Goal: Task Accomplishment & Management: Manage account settings

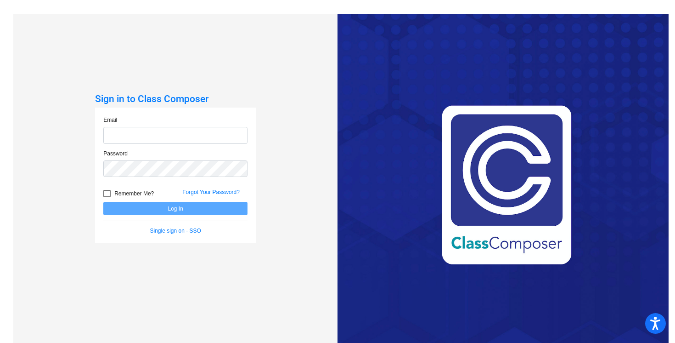
type input "[EMAIL_ADDRESS][DOMAIN_NAME]"
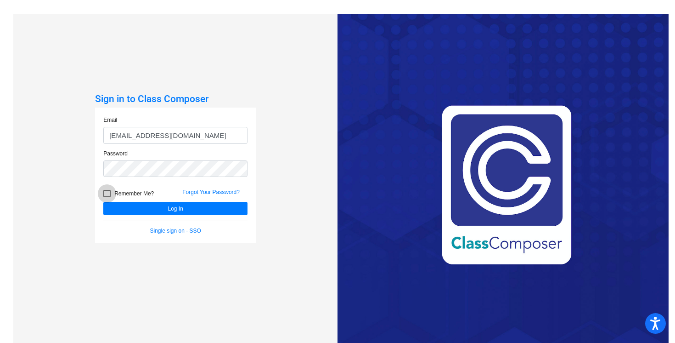
click at [133, 192] on span "Remember Me?" at bounding box center [133, 193] width 39 height 11
click at [107, 197] on input "Remember Me?" at bounding box center [107, 197] width 0 height 0
checkbox input "true"
click at [167, 206] on button "Log In" at bounding box center [175, 208] width 144 height 13
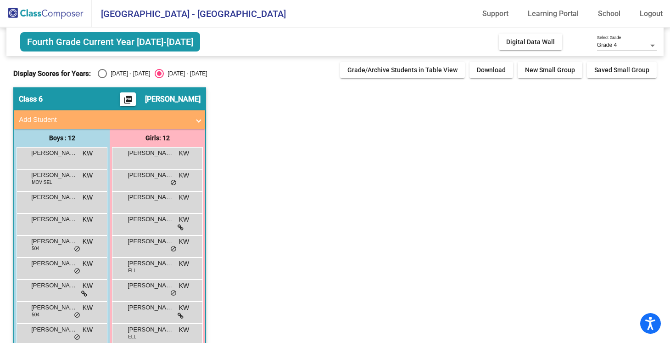
click at [101, 71] on div "Select an option" at bounding box center [102, 73] width 9 height 9
click at [102, 78] on input "[DATE] - [DATE]" at bounding box center [102, 78] width 0 height 0
radio input "true"
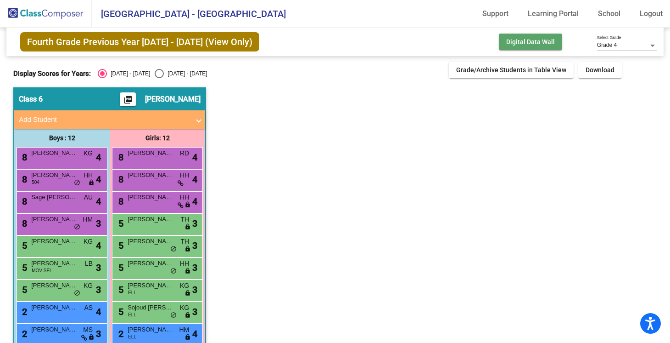
click at [527, 49] on button "Digital Data Wall" at bounding box center [530, 42] width 63 height 17
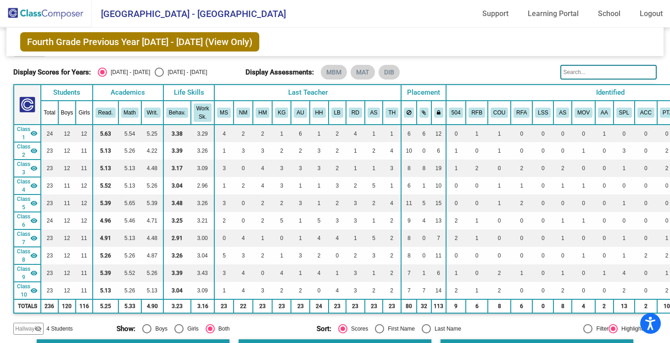
scroll to position [23, 0]
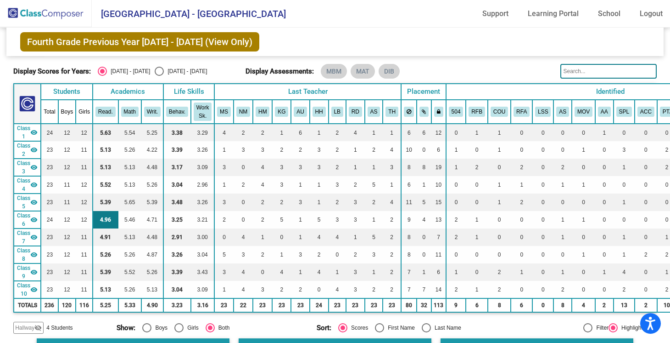
click at [104, 216] on td "4.96" at bounding box center [106, 219] width 26 height 17
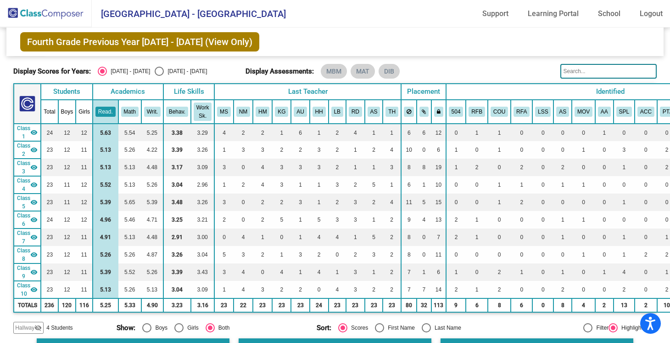
click at [28, 324] on span "Hallway" at bounding box center [24, 327] width 19 height 8
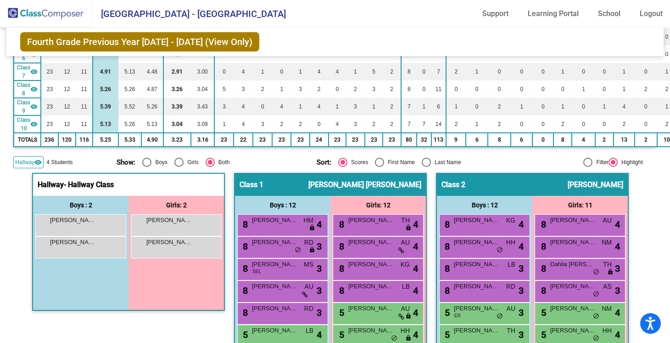
scroll to position [206, 0]
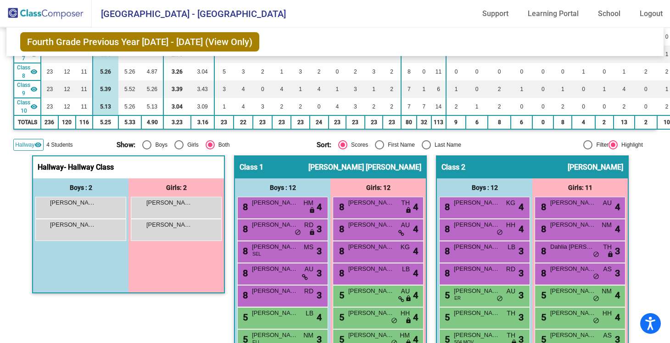
click at [32, 143] on span "Hallway" at bounding box center [24, 144] width 19 height 8
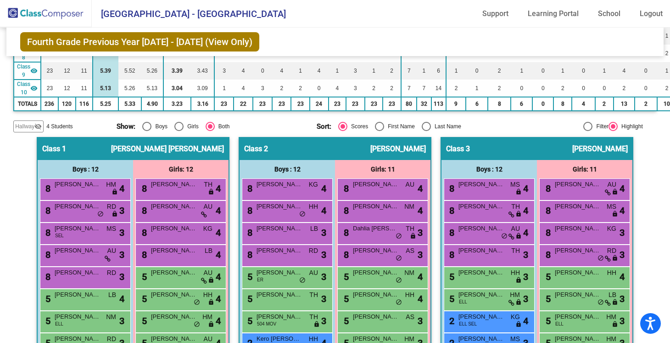
scroll to position [224, 0]
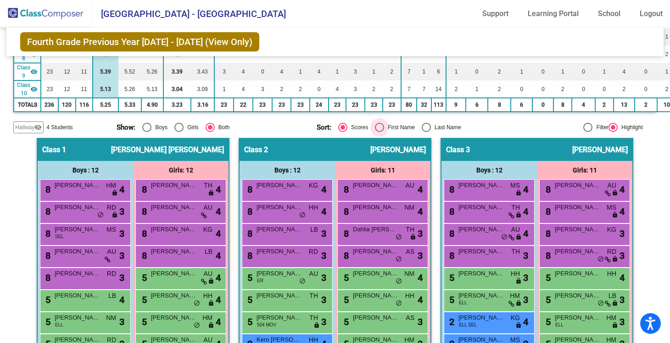
click at [377, 125] on div "Select an option" at bounding box center [379, 127] width 9 height 9
click at [379, 132] on input "First Name" at bounding box center [379, 132] width 0 height 0
radio input "true"
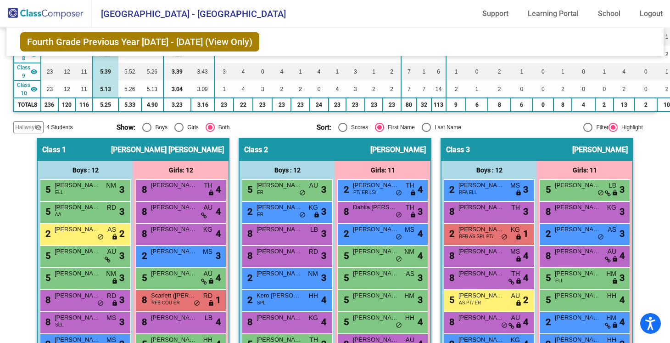
click at [339, 129] on div "Select an option" at bounding box center [342, 127] width 9 height 9
click at [343, 132] on input "Scores" at bounding box center [343, 132] width 0 height 0
radio input "true"
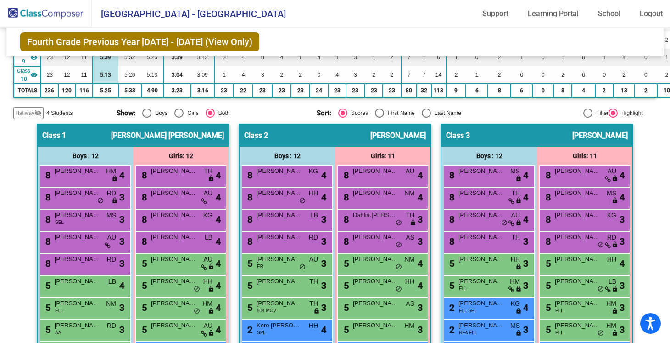
scroll to position [239, 0]
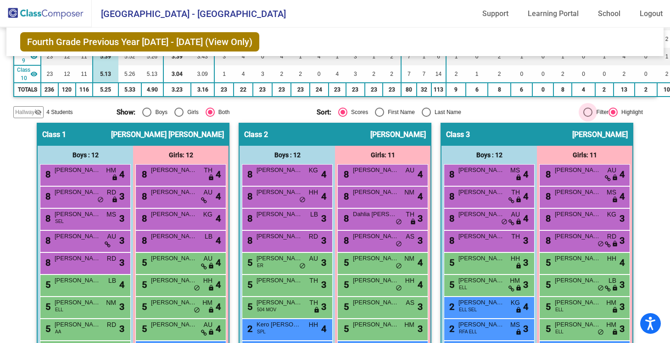
click at [584, 111] on div at bounding box center [588, 111] width 9 height 9
click at [588, 117] on input "Filter" at bounding box center [588, 117] width 0 height 0
radio input "true"
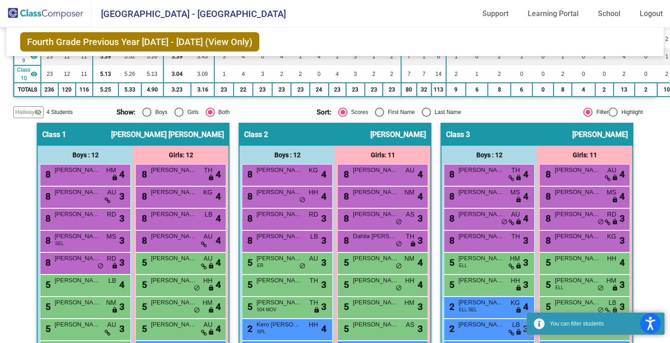
click at [611, 112] on div at bounding box center [613, 111] width 9 height 9
click at [613, 117] on input "Highlight" at bounding box center [613, 117] width 0 height 0
radio input "true"
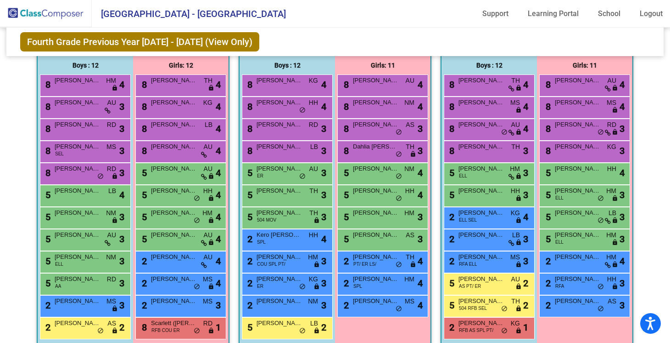
scroll to position [316, 0]
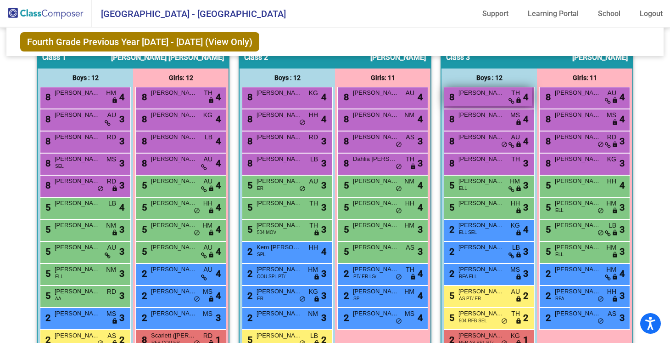
click at [486, 95] on span "[PERSON_NAME] Later" at bounding box center [482, 92] width 46 height 9
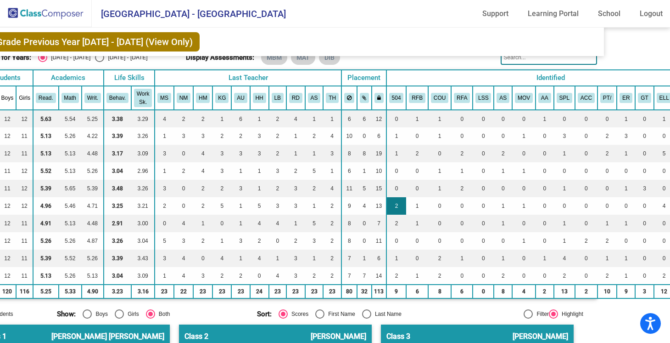
scroll to position [37, 64]
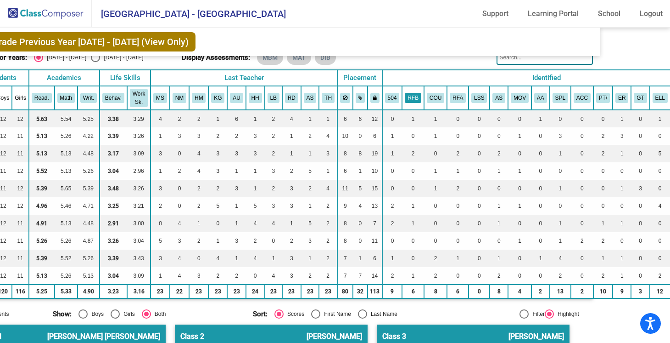
click at [408, 97] on button "RFB" at bounding box center [413, 98] width 17 height 10
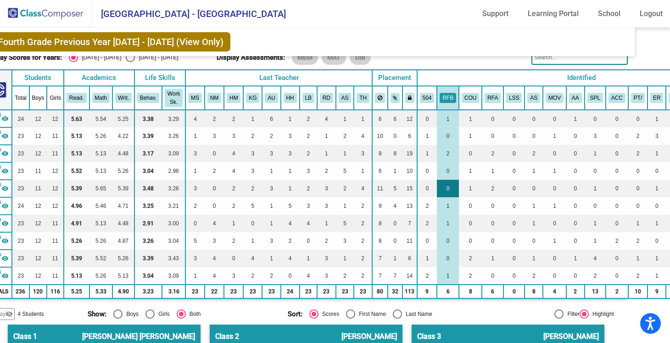
scroll to position [37, 0]
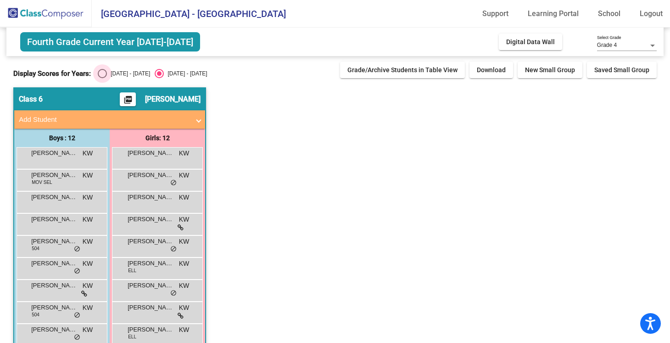
click at [101, 78] on div "Select an option" at bounding box center [102, 73] width 9 height 9
click at [102, 78] on input "[DATE] - [DATE]" at bounding box center [102, 78] width 0 height 0
radio input "true"
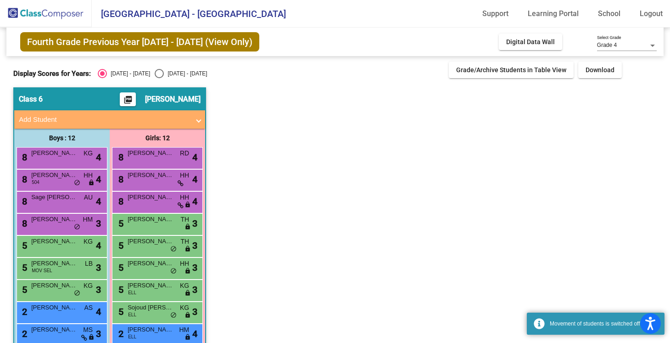
scroll to position [84, 0]
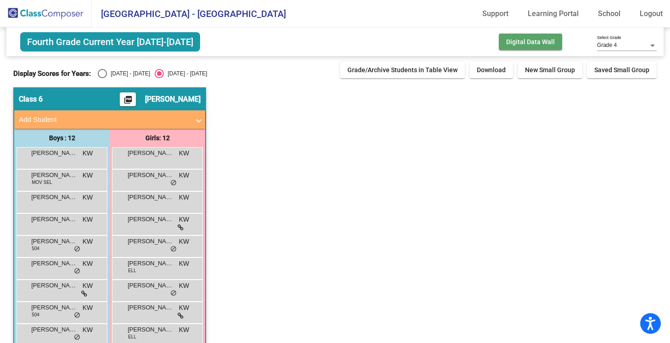
click at [519, 42] on span "Digital Data Wall" at bounding box center [530, 41] width 49 height 7
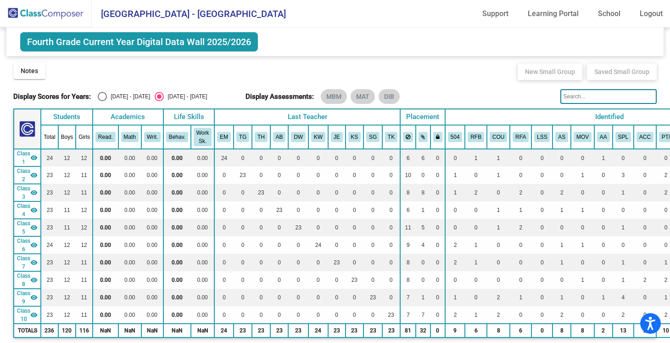
click at [102, 96] on div "Select an option" at bounding box center [102, 96] width 9 height 9
click at [102, 101] on input "[DATE] - [DATE]" at bounding box center [102, 101] width 0 height 0
radio input "true"
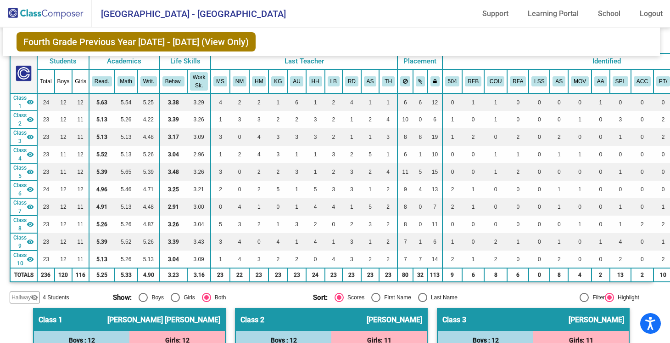
scroll to position [54, 0]
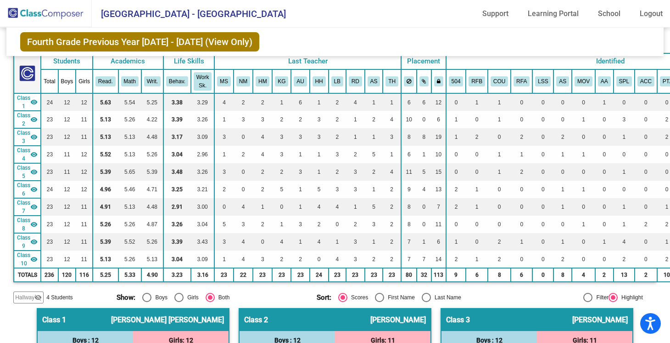
click at [34, 103] on mat-icon "visibility" at bounding box center [33, 101] width 7 height 7
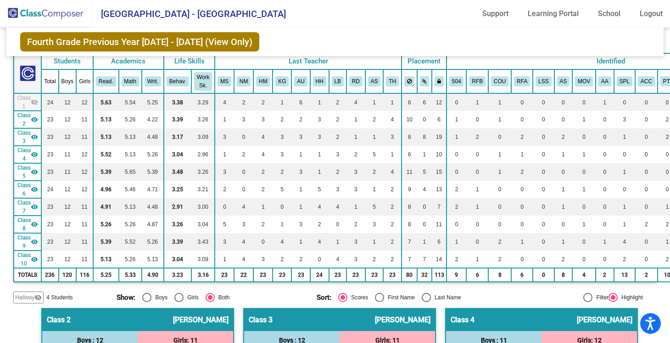
click at [34, 103] on mat-icon "visibility_off" at bounding box center [34, 101] width 7 height 7
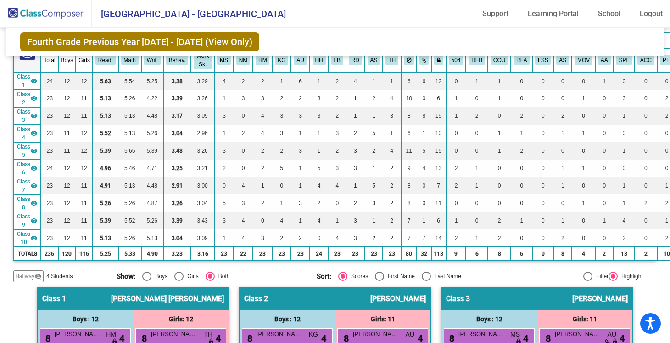
scroll to position [71, 0]
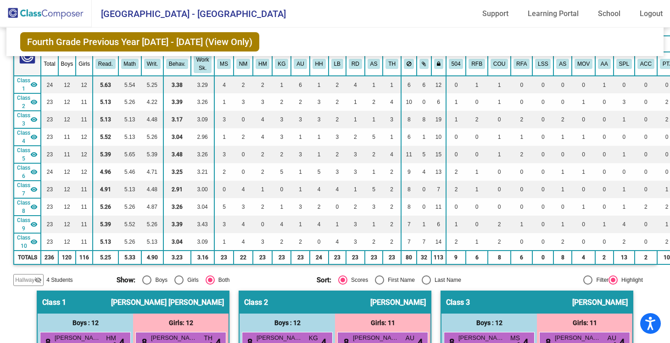
click at [36, 103] on mat-icon "visibility" at bounding box center [33, 101] width 7 height 7
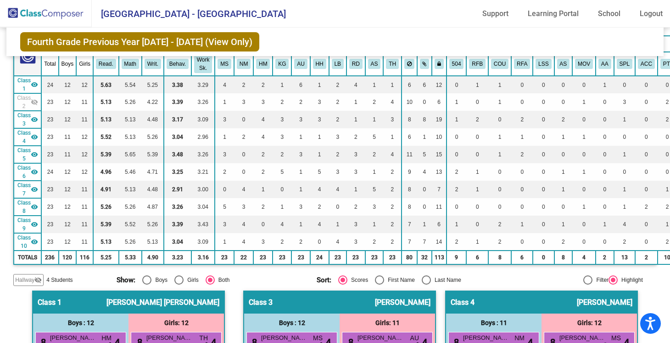
click at [36, 103] on mat-icon "visibility_off" at bounding box center [34, 101] width 7 height 7
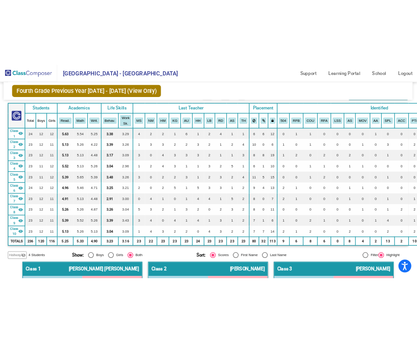
scroll to position [0, 1]
